Goal: Task Accomplishment & Management: Use online tool/utility

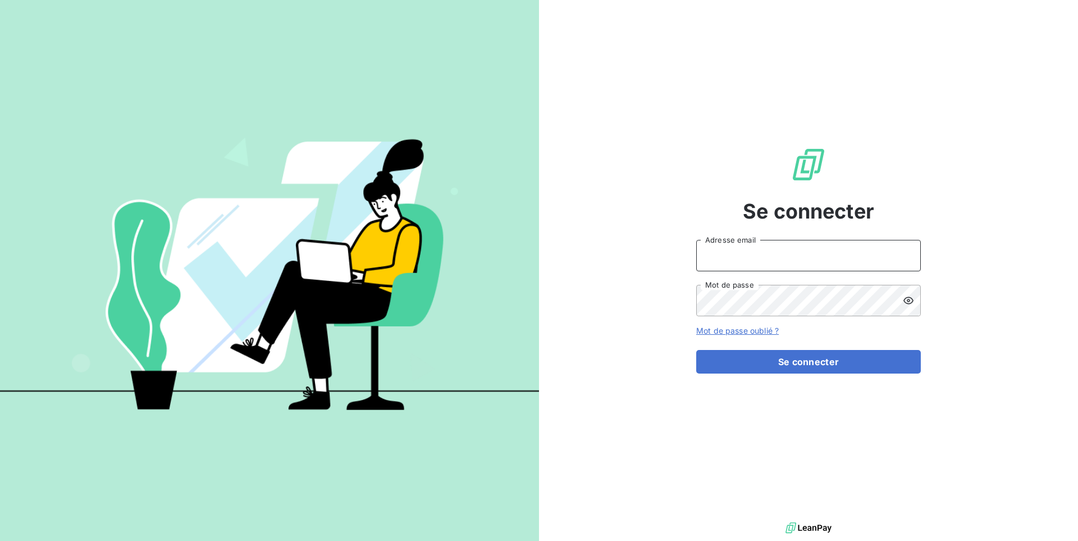
click at [766, 241] on input "Adresse email" at bounding box center [808, 255] width 225 height 31
click at [765, 269] on input "Adresse email" at bounding box center [808, 255] width 225 height 31
click at [773, 252] on input "Adresse email" at bounding box center [808, 255] width 225 height 31
type input "admin@sonatelfixe"
click at [696, 350] on button "Se connecter" at bounding box center [808, 362] width 225 height 24
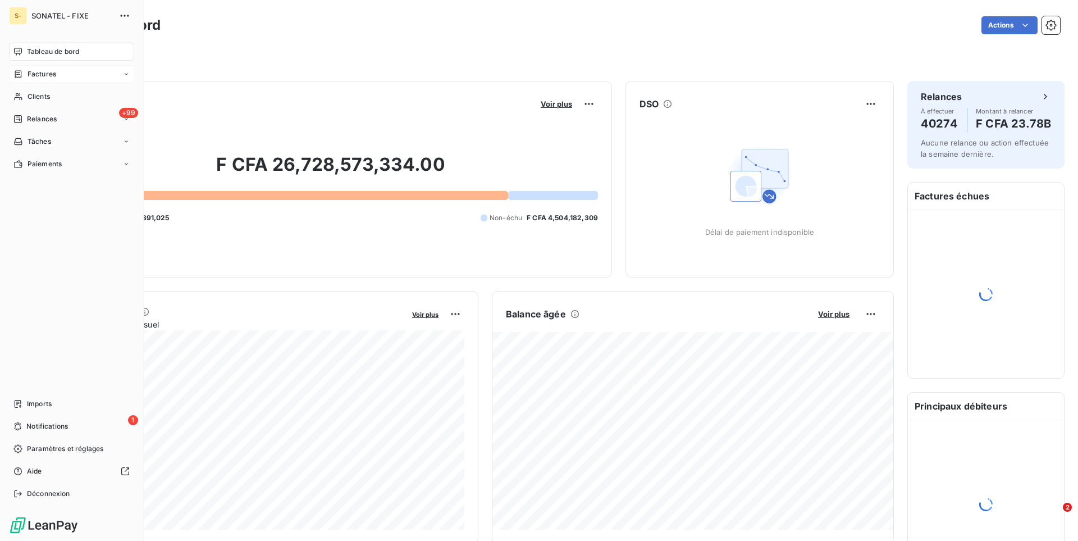
click at [41, 76] on span "Factures" at bounding box center [42, 74] width 29 height 10
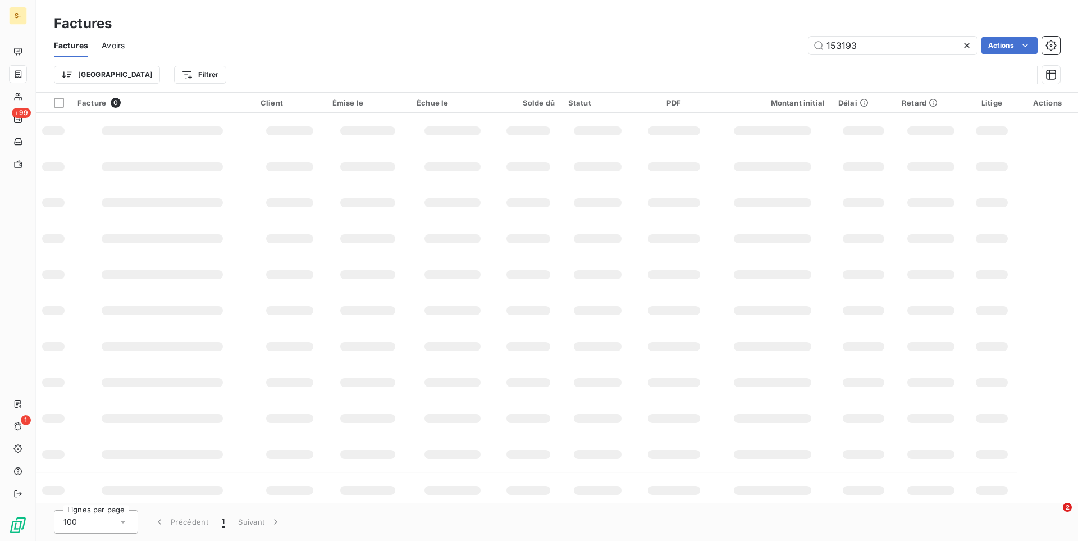
click at [965, 45] on icon at bounding box center [966, 45] width 11 height 11
click at [876, 46] on input "text" at bounding box center [893, 45] width 168 height 18
paste input "72971"
type input "72971"
click at [969, 45] on icon at bounding box center [966, 45] width 11 height 11
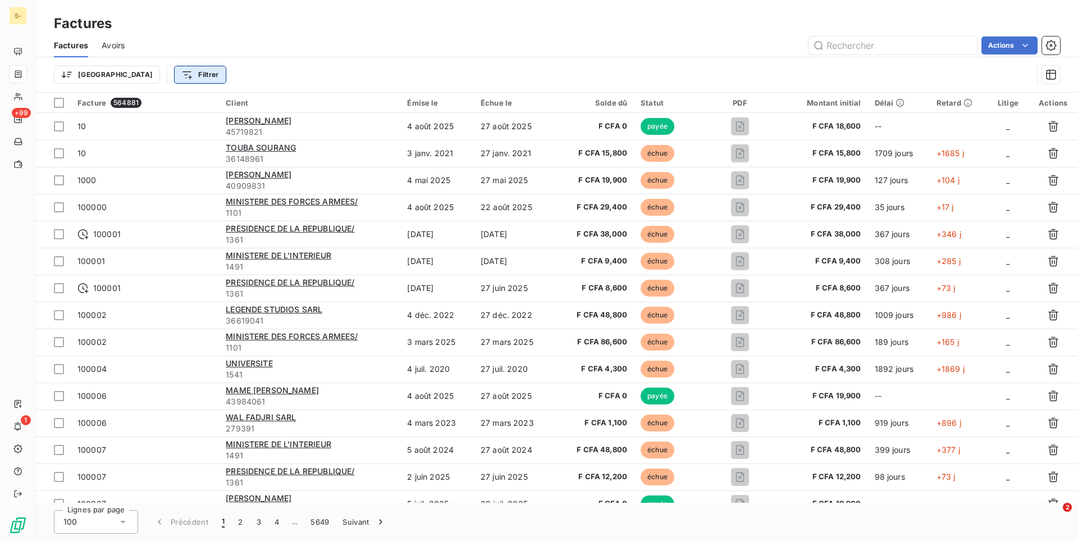
click at [140, 80] on html "S- +99 1 Factures Factures Avoirs Actions Trier Filtrer Facture 564881 Client É…" at bounding box center [539, 270] width 1078 height 541
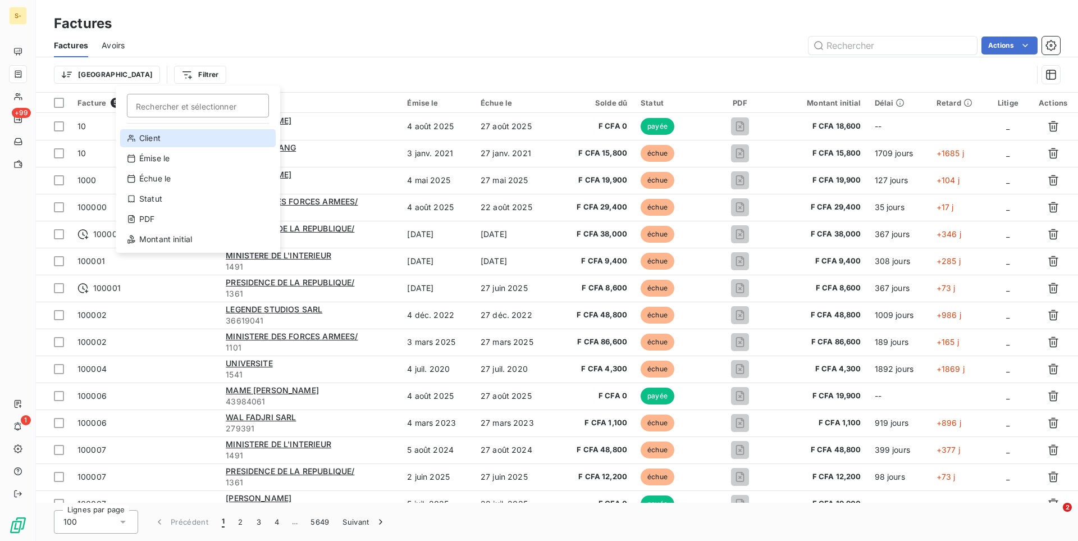
click at [171, 139] on div "Client" at bounding box center [198, 138] width 156 height 18
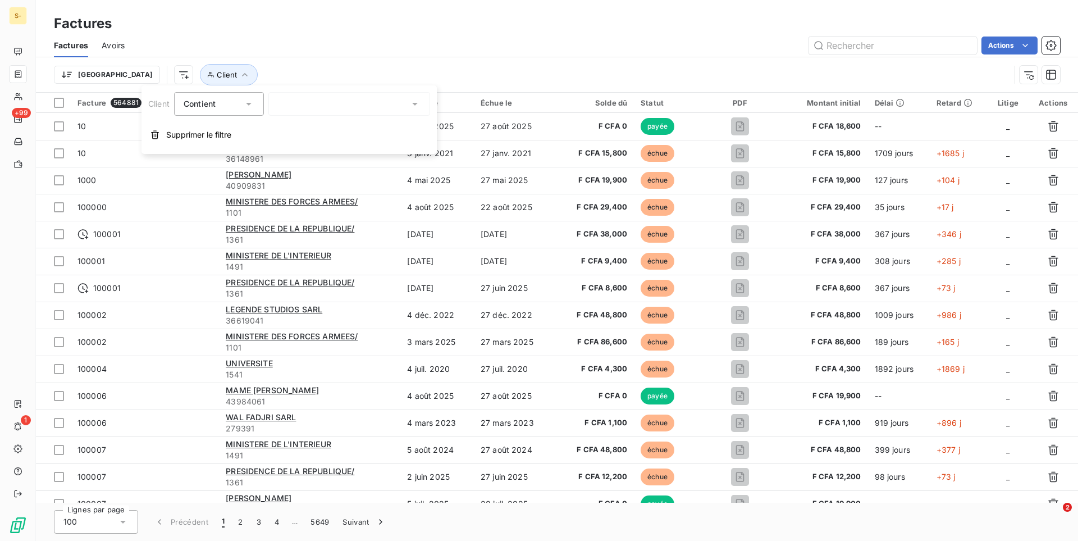
click at [330, 105] on div at bounding box center [349, 104] width 162 height 24
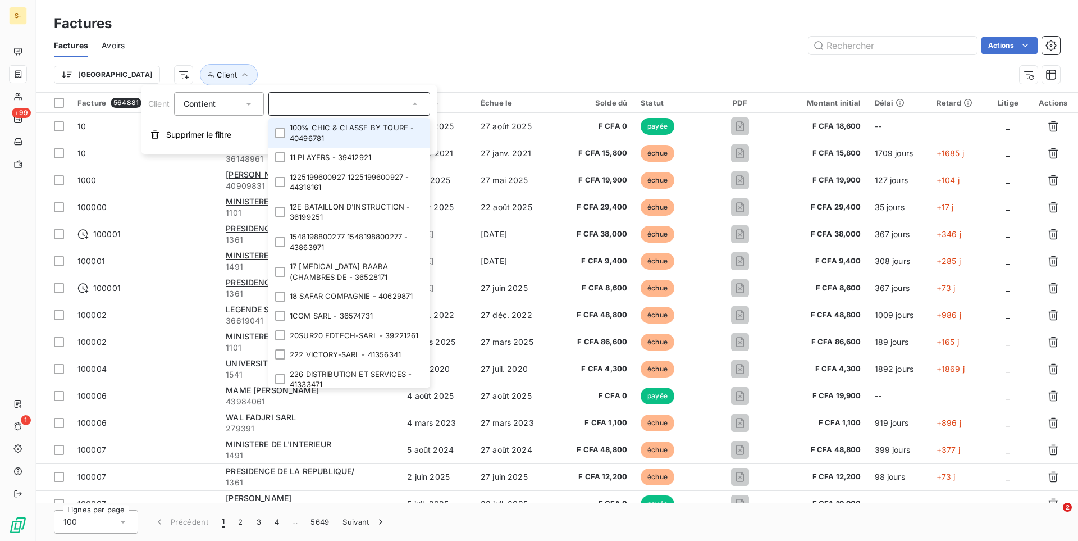
paste input "72971"
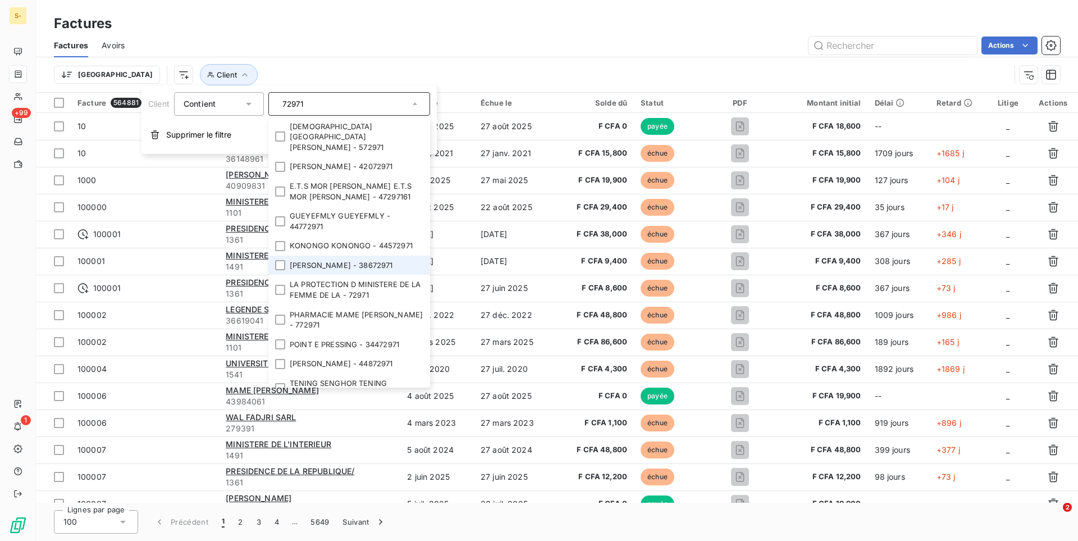
scroll to position [145, 0]
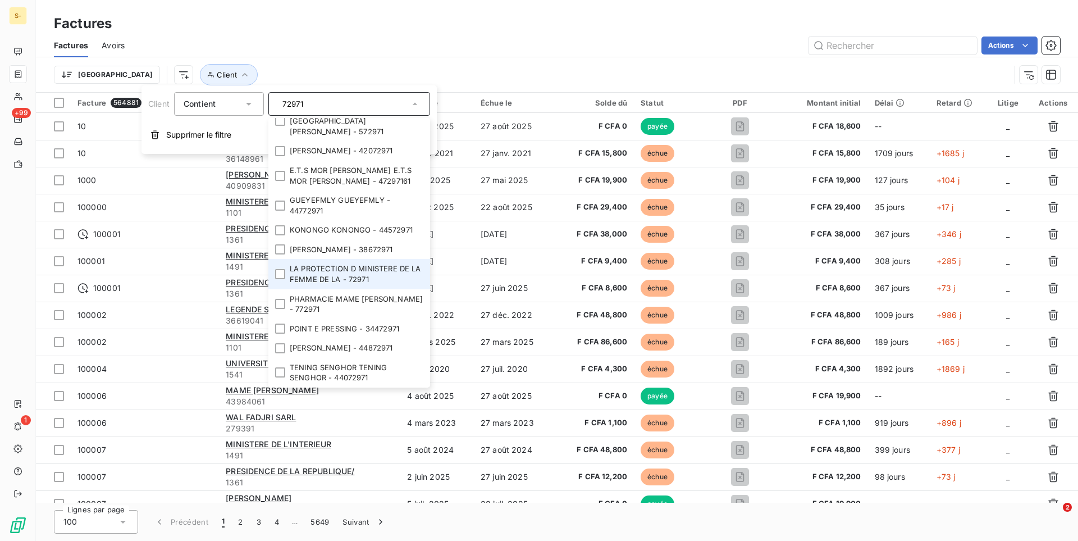
type input "72971"
click at [383, 278] on li "LA PROTECTION D MINISTERE DE LA FEMME DE LA - 72971" at bounding box center [349, 274] width 162 height 30
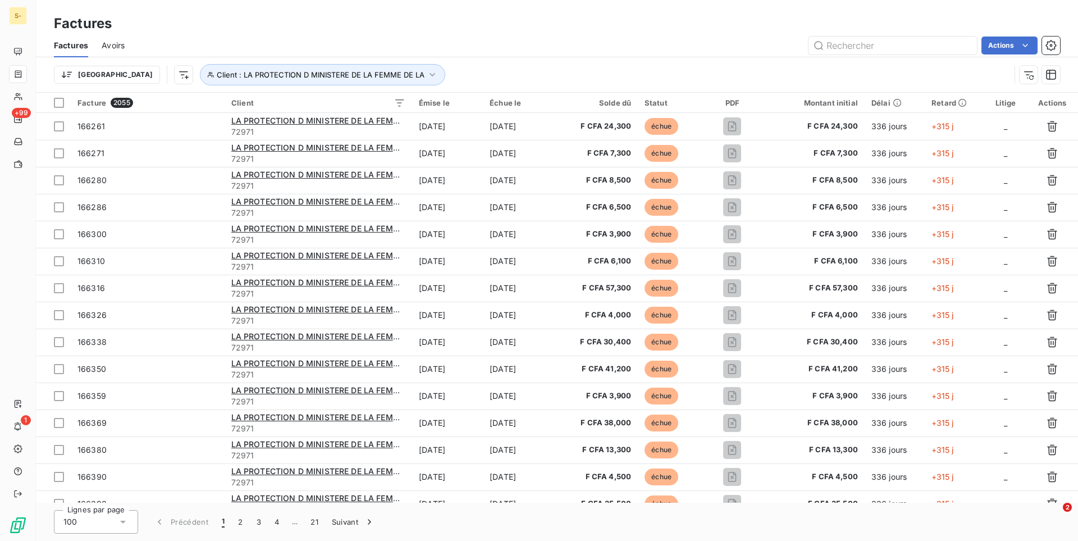
click at [446, 52] on div "Actions" at bounding box center [599, 45] width 922 height 18
click at [1030, 45] on html "S- +99 1 Factures Factures Avoirs Actions Trier Client : LA PROTECTION D MINIST…" at bounding box center [539, 270] width 1078 height 541
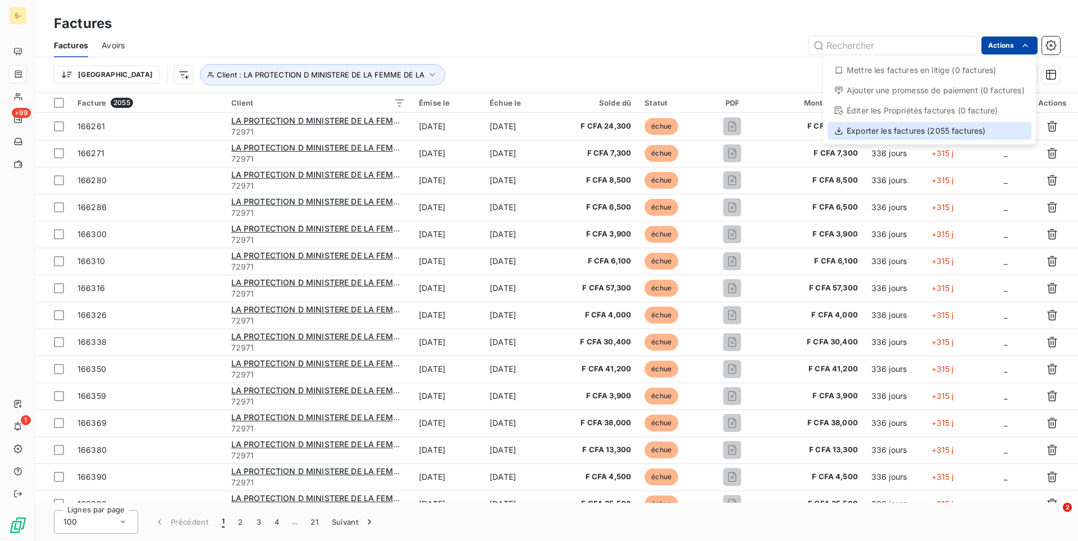
click at [947, 133] on div "Exporter les factures (2055 factures)" at bounding box center [930, 131] width 204 height 18
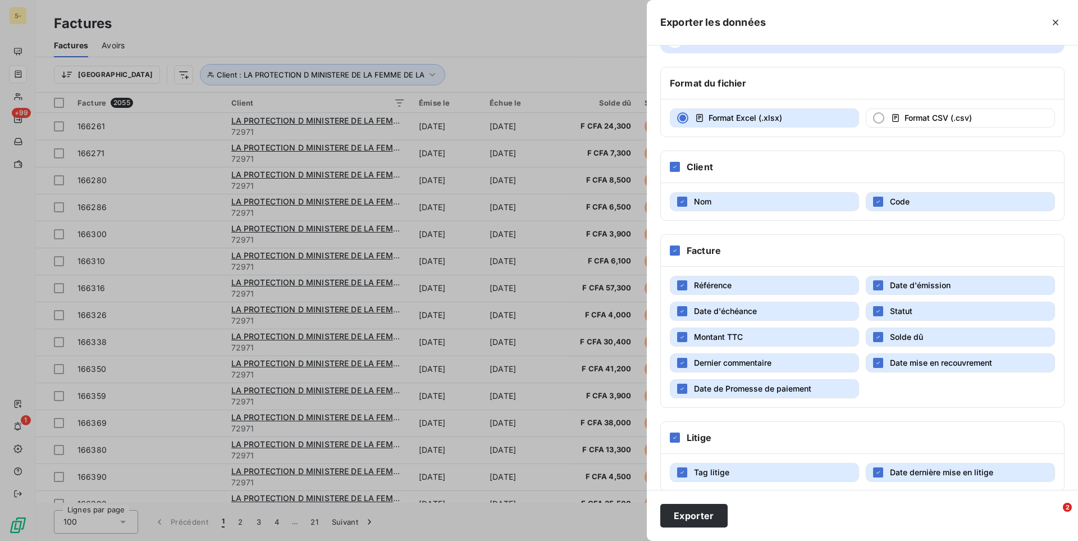
scroll to position [50, 0]
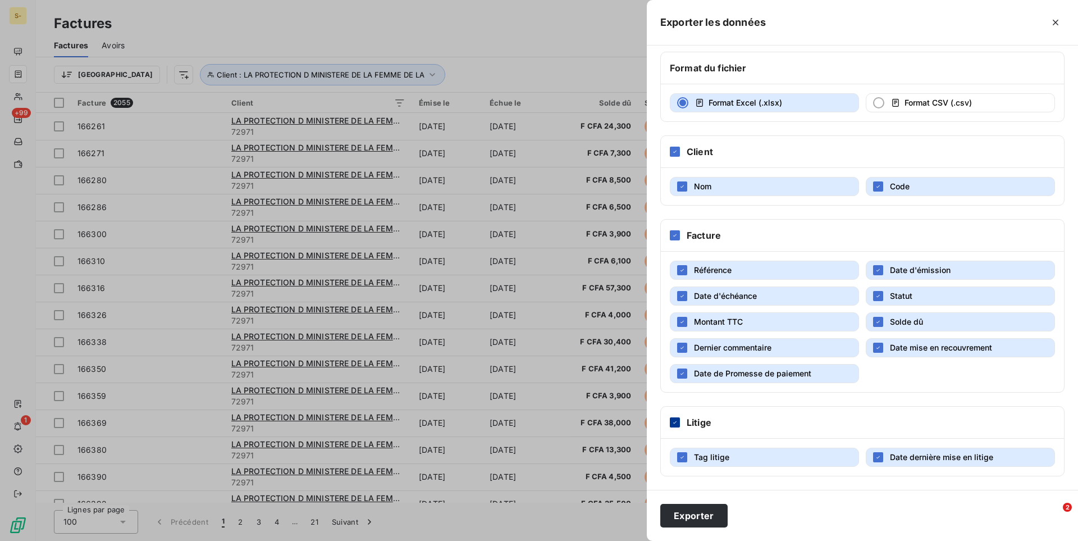
click at [679, 421] on div at bounding box center [675, 422] width 10 height 10
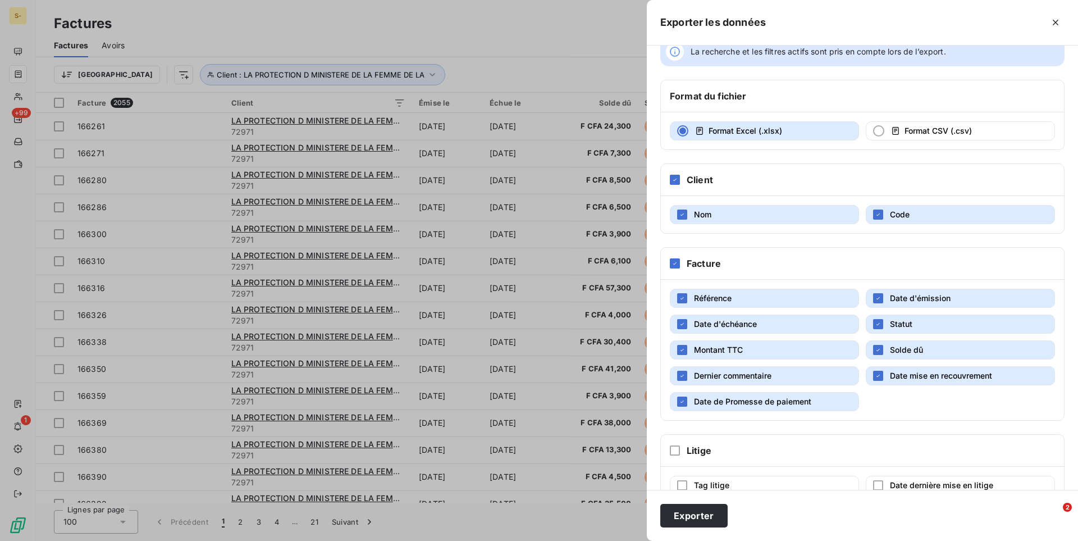
scroll to position [0, 0]
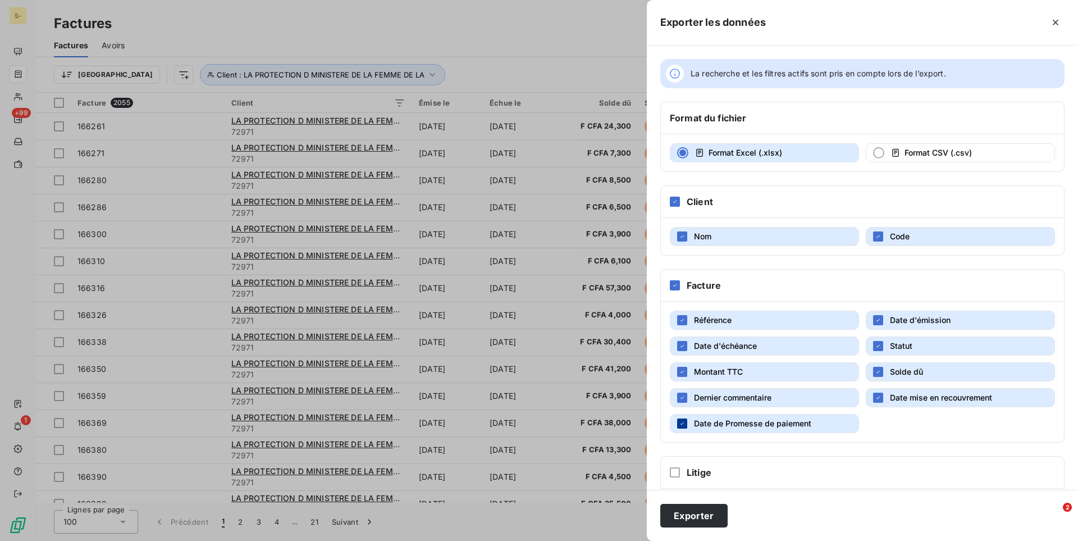
click at [684, 426] on icon "button" at bounding box center [682, 423] width 7 height 7
click at [882, 398] on div "button" at bounding box center [878, 397] width 10 height 10
click at [687, 400] on div "button" at bounding box center [682, 397] width 10 height 10
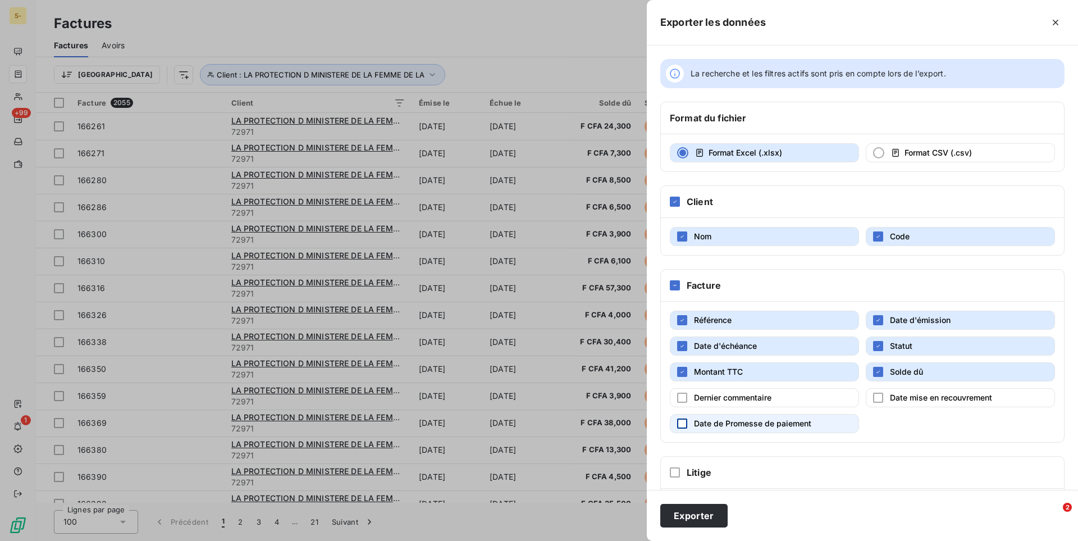
scroll to position [50, 0]
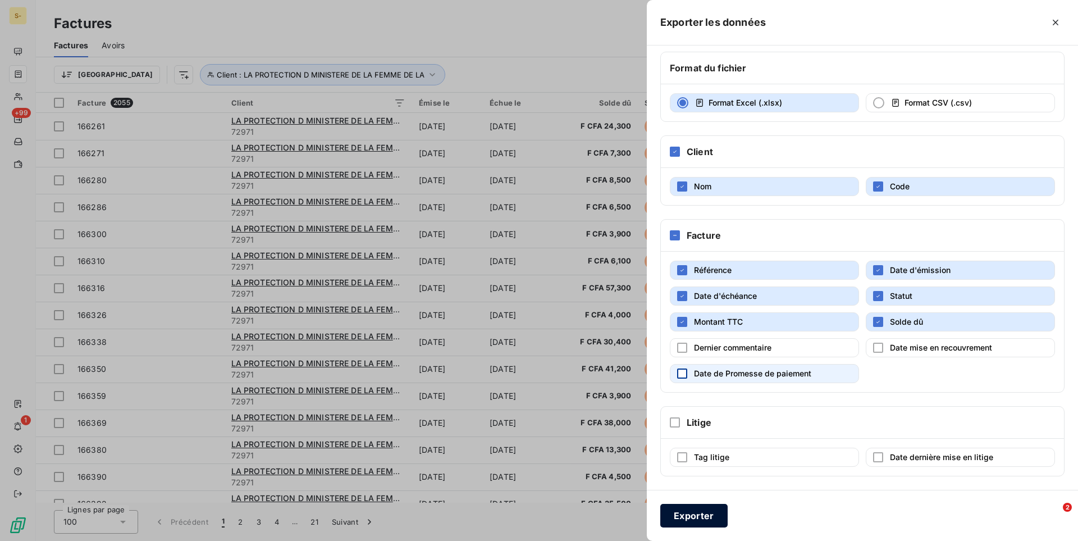
click at [691, 524] on button "Exporter" at bounding box center [693, 516] width 67 height 24
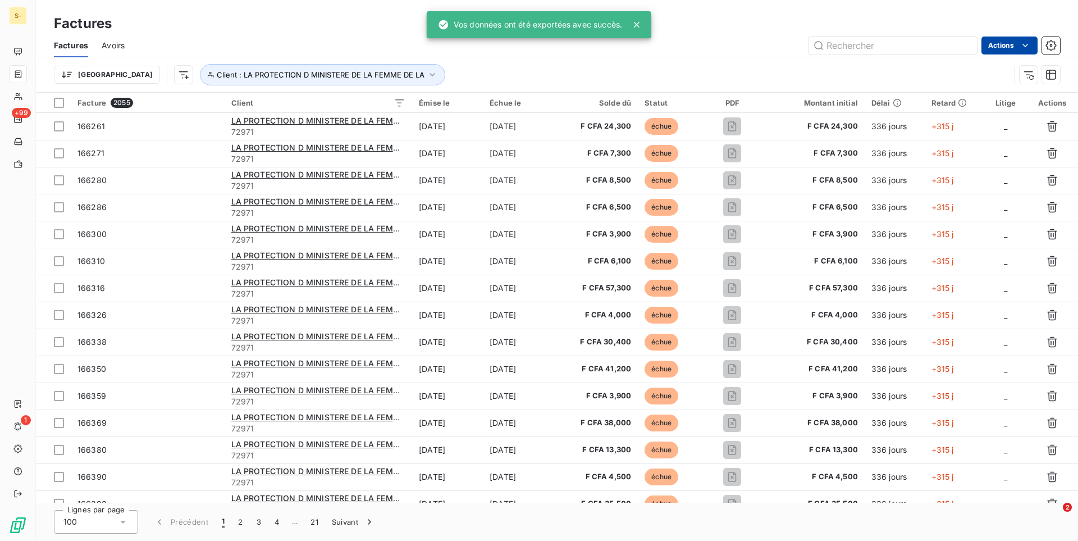
click at [746, 42] on div "Actions" at bounding box center [599, 45] width 922 height 18
click at [1030, 48] on html "S- +99 1 Factures Factures Avoirs Actions Trier Client : LA PROTECTION D MINIST…" at bounding box center [539, 270] width 1078 height 541
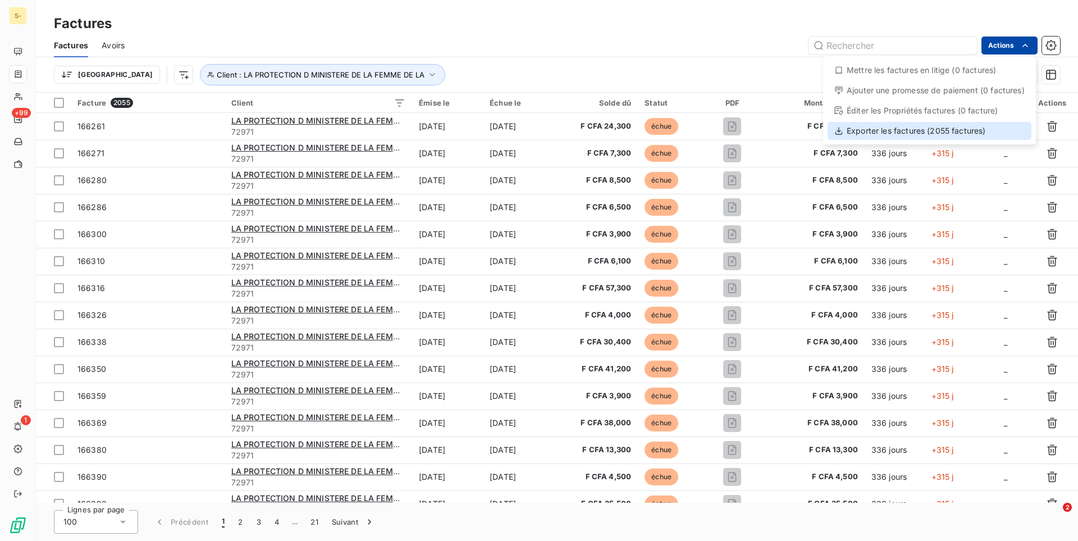
click at [934, 133] on div "Exporter les factures (2055 factures)" at bounding box center [930, 131] width 204 height 18
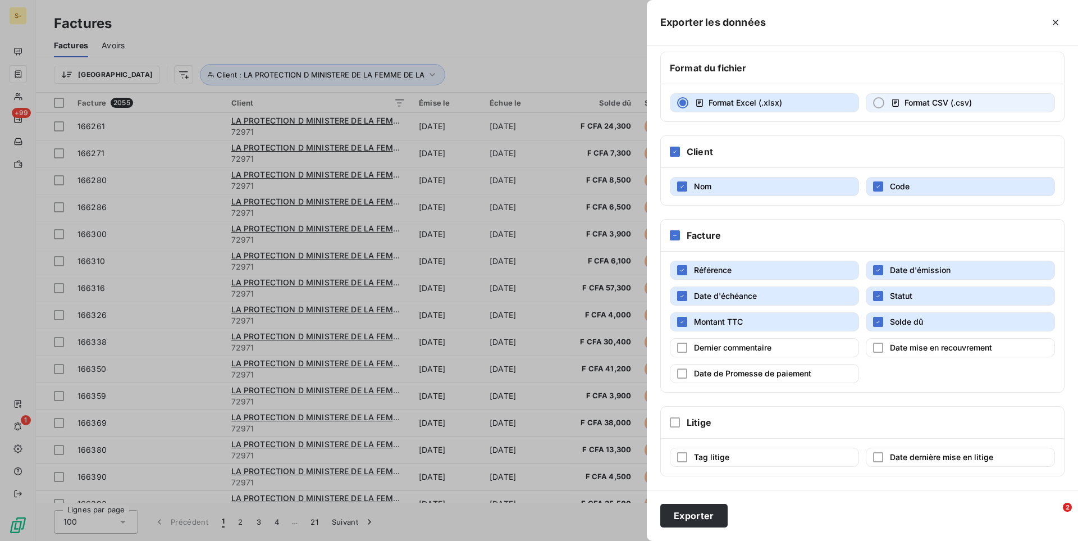
click at [868, 99] on button "Format CSV (.csv)" at bounding box center [960, 102] width 189 height 19
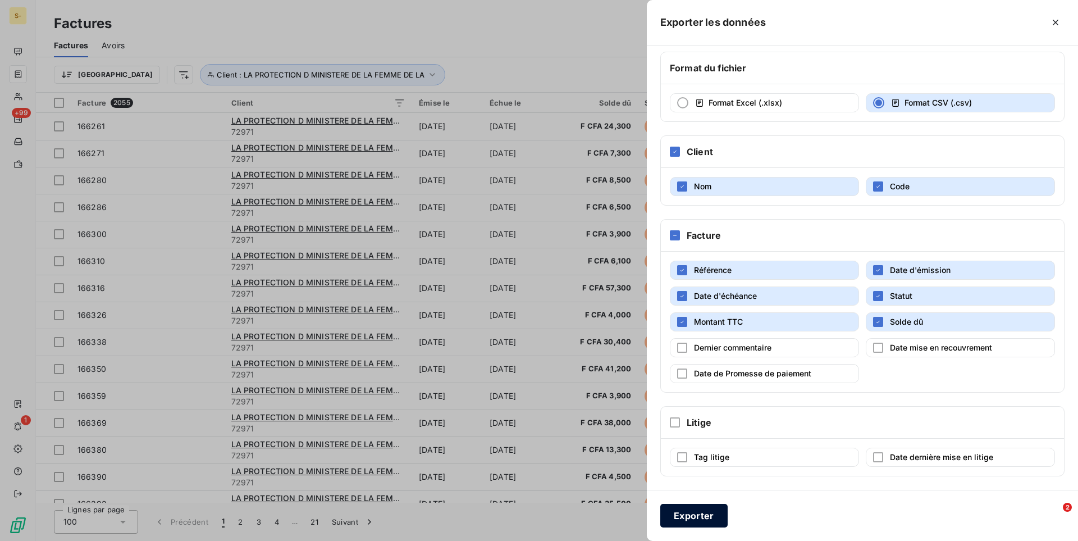
click at [716, 516] on button "Exporter" at bounding box center [693, 516] width 67 height 24
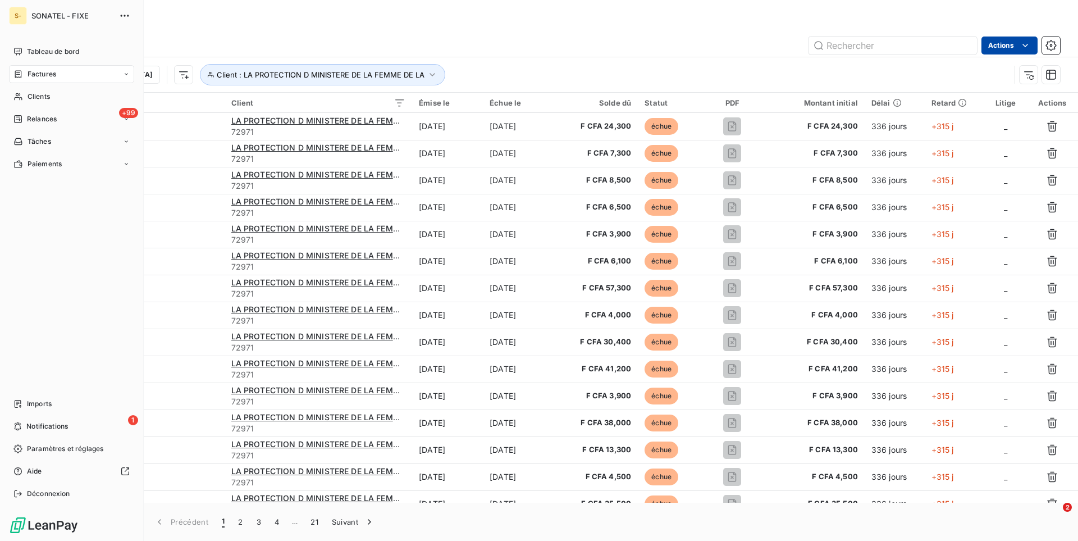
click at [45, 75] on span "Factures" at bounding box center [42, 74] width 29 height 10
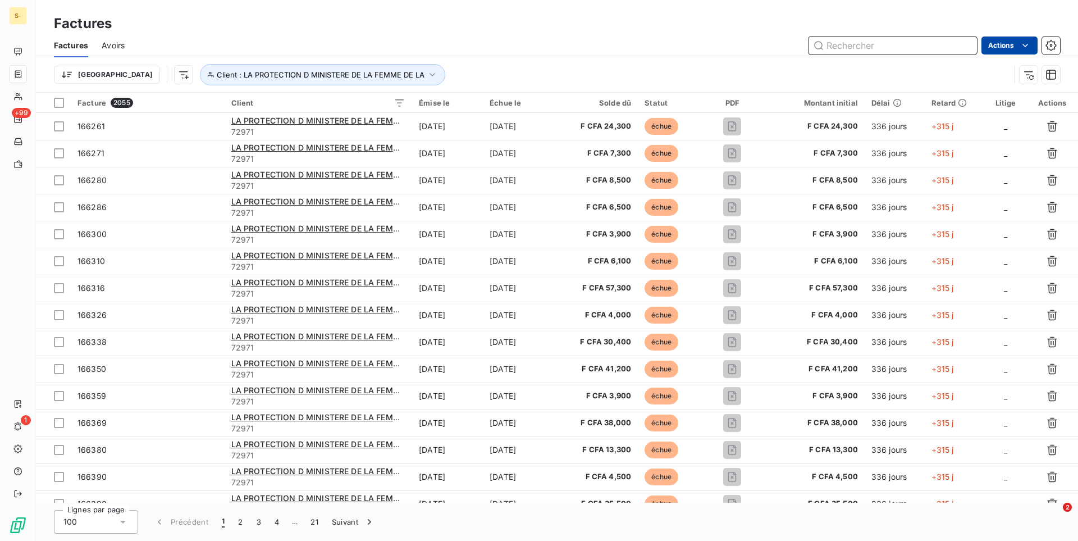
click at [882, 42] on input "text" at bounding box center [893, 45] width 168 height 18
paste input "234469"
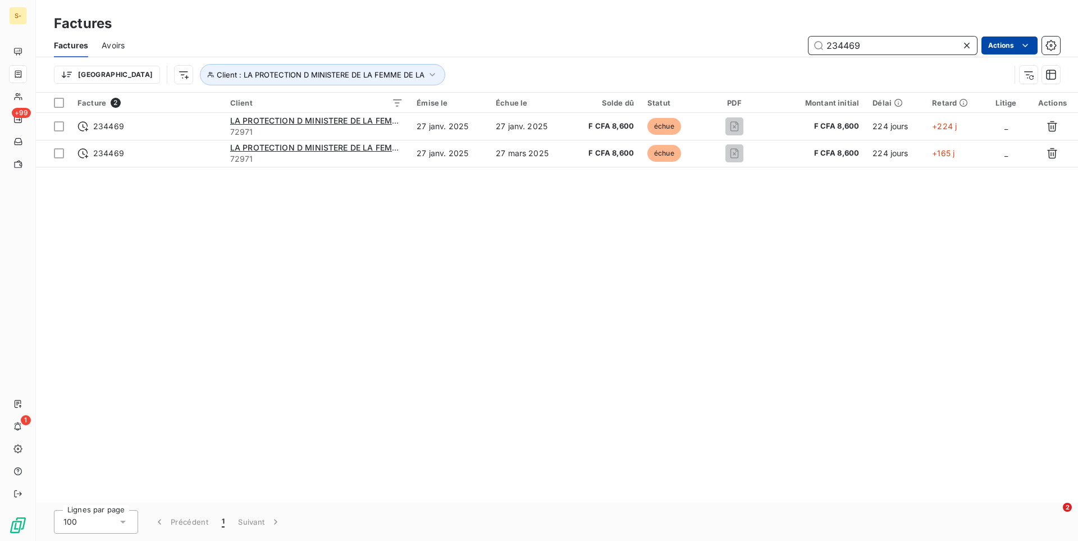
drag, startPoint x: 873, startPoint y: 47, endPoint x: 670, endPoint y: 32, distance: 203.3
click at [809, 36] on input "234469" at bounding box center [893, 45] width 168 height 18
paste input "196190"
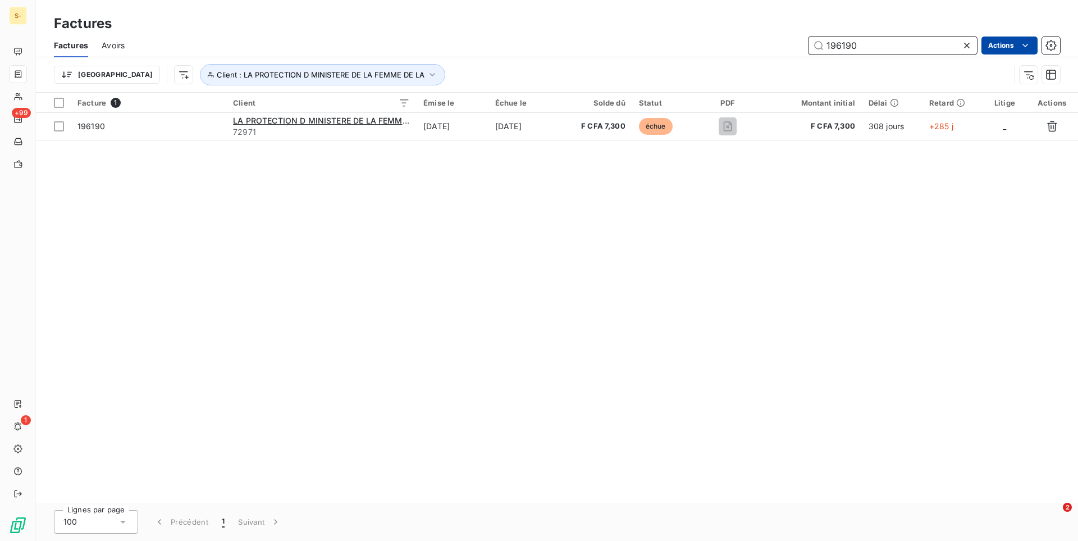
drag, startPoint x: 865, startPoint y: 39, endPoint x: 844, endPoint y: 43, distance: 21.1
click at [814, 41] on input "196190" at bounding box center [893, 45] width 168 height 18
drag, startPoint x: 859, startPoint y: 44, endPoint x: 809, endPoint y: 41, distance: 50.1
click at [809, 41] on input "196190" at bounding box center [893, 45] width 168 height 18
click at [872, 53] on input "196190" at bounding box center [893, 45] width 168 height 18
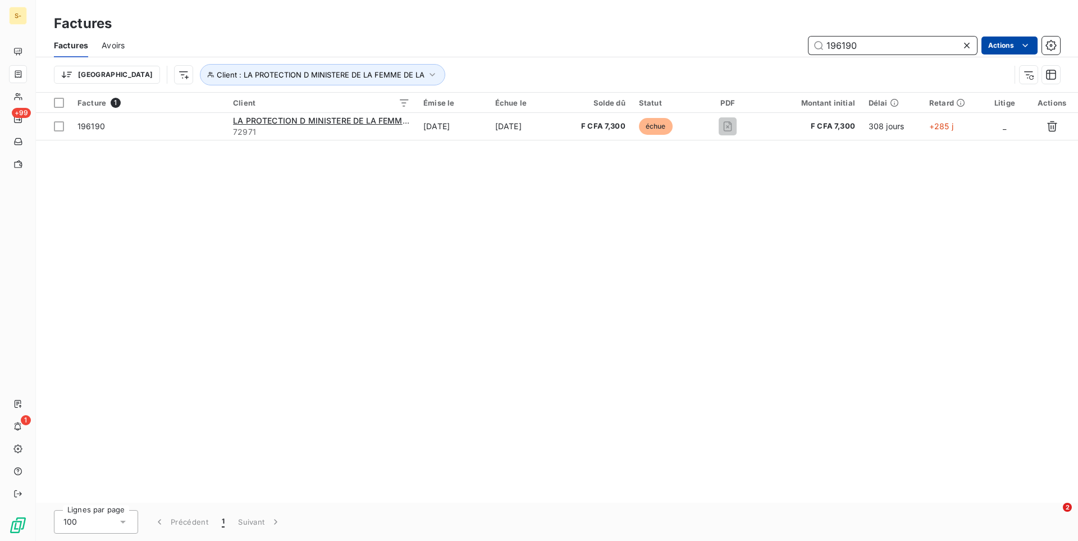
drag, startPoint x: 871, startPoint y: 53, endPoint x: 773, endPoint y: 47, distance: 99.0
click at [809, 47] on input "196190" at bounding box center [893, 45] width 168 height 18
paste input "771"
drag, startPoint x: 865, startPoint y: 43, endPoint x: 732, endPoint y: 40, distance: 133.1
click at [809, 40] on input "196771" at bounding box center [893, 45] width 168 height 18
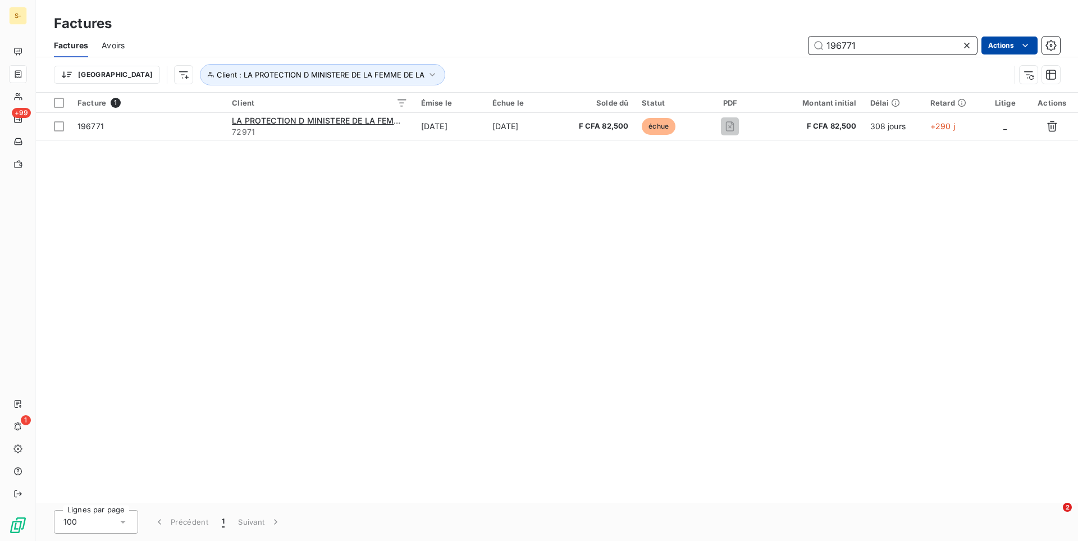
paste input "870"
drag, startPoint x: 867, startPoint y: 48, endPoint x: 730, endPoint y: 47, distance: 136.4
click at [809, 45] on input "196870" at bounding box center [893, 45] width 168 height 18
paste input "556"
drag, startPoint x: 889, startPoint y: 41, endPoint x: 645, endPoint y: 44, distance: 244.8
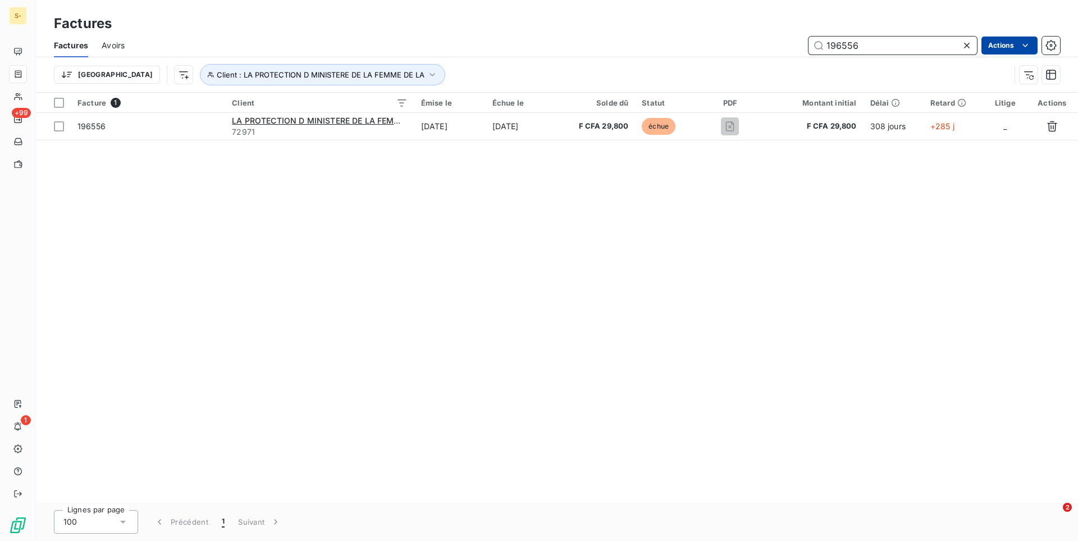
click at [809, 44] on input "196556" at bounding box center [893, 45] width 168 height 18
paste input "843"
drag, startPoint x: 872, startPoint y: 45, endPoint x: 747, endPoint y: 40, distance: 125.3
click at [809, 40] on input "196843" at bounding box center [893, 45] width 168 height 18
paste input "377"
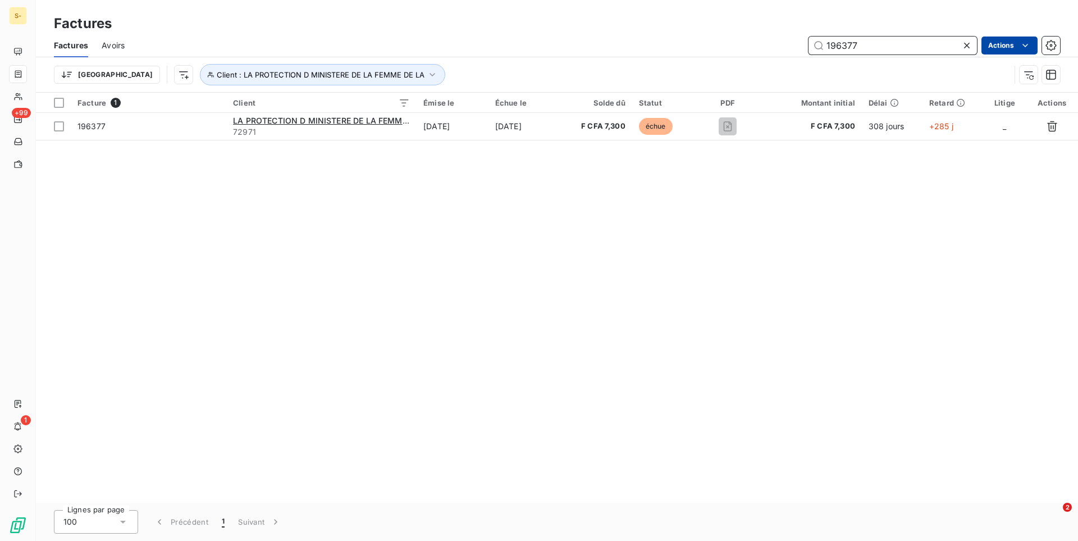
drag, startPoint x: 854, startPoint y: 47, endPoint x: 767, endPoint y: 45, distance: 87.0
click at [809, 45] on input "196377" at bounding box center [893, 45] width 168 height 18
paste input "711"
drag, startPoint x: 902, startPoint y: 43, endPoint x: 747, endPoint y: 43, distance: 155.0
click at [809, 43] on input "196711" at bounding box center [893, 45] width 168 height 18
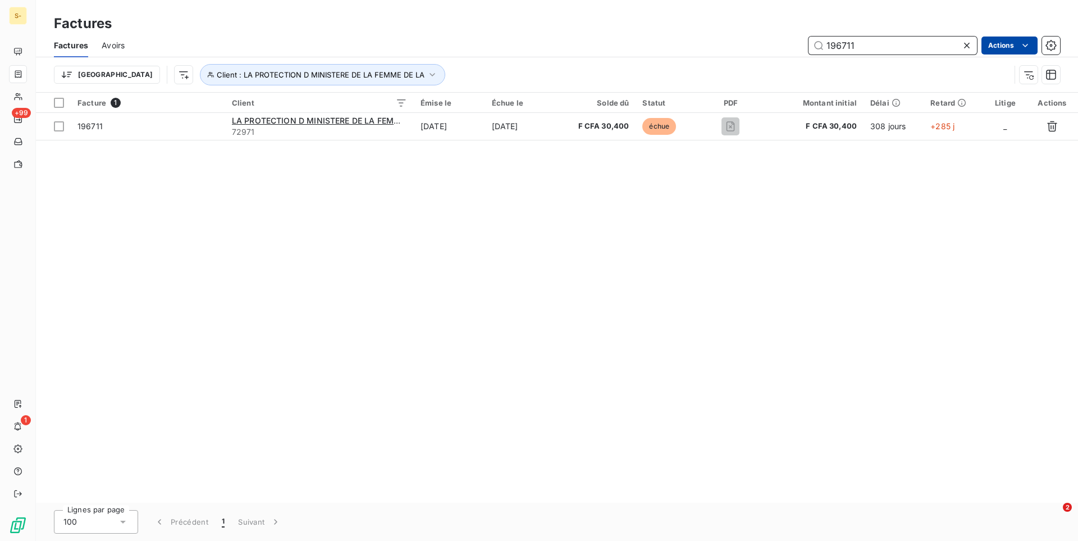
paste input "680"
type input "196680"
drag, startPoint x: 875, startPoint y: 42, endPoint x: 792, endPoint y: 37, distance: 83.8
click at [809, 37] on input "196680" at bounding box center [893, 45] width 168 height 18
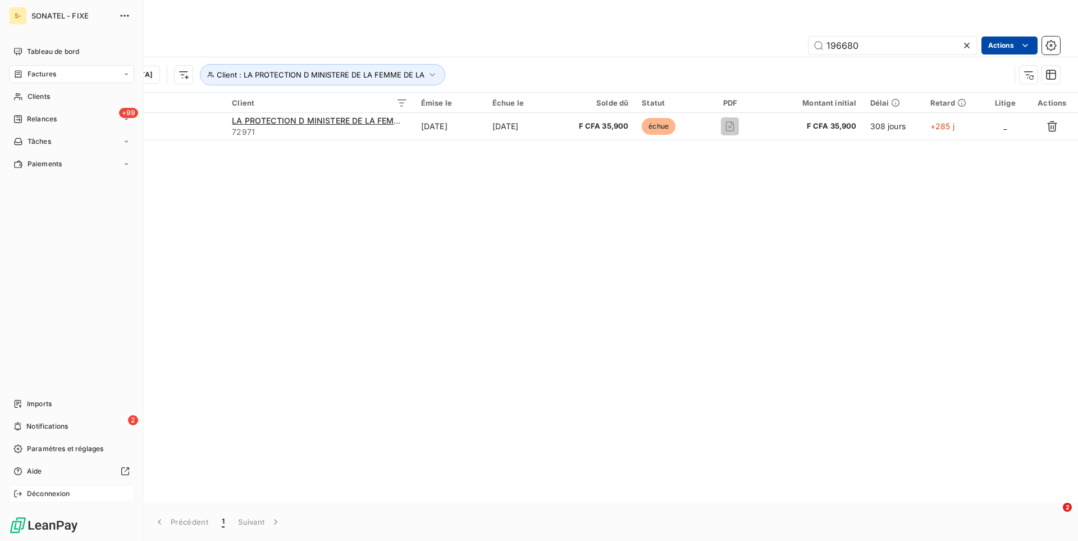
click at [24, 497] on div "Déconnexion" at bounding box center [71, 494] width 125 height 18
